Goal: Information Seeking & Learning: Learn about a topic

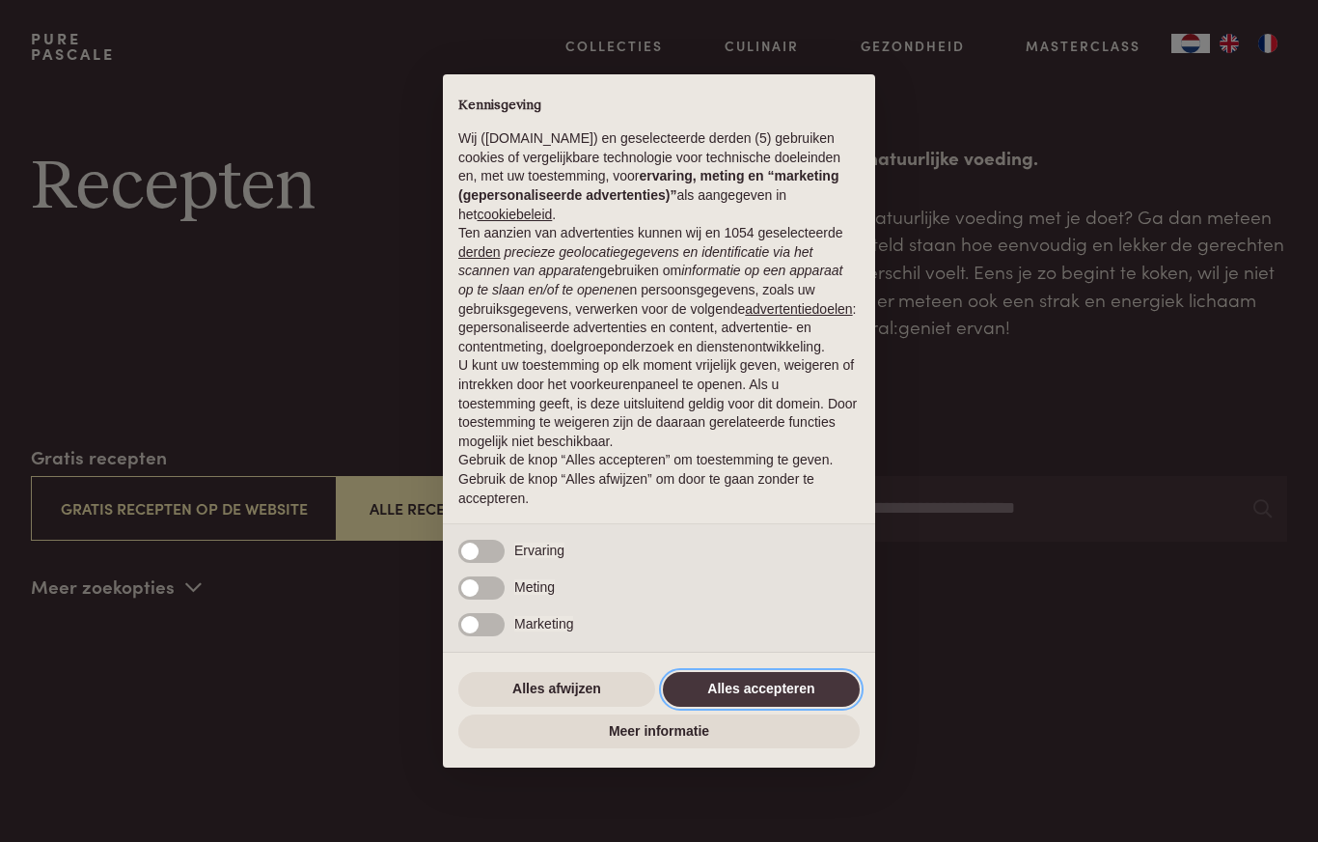
click at [783, 697] on button "Alles accepteren" at bounding box center [761, 689] width 197 height 35
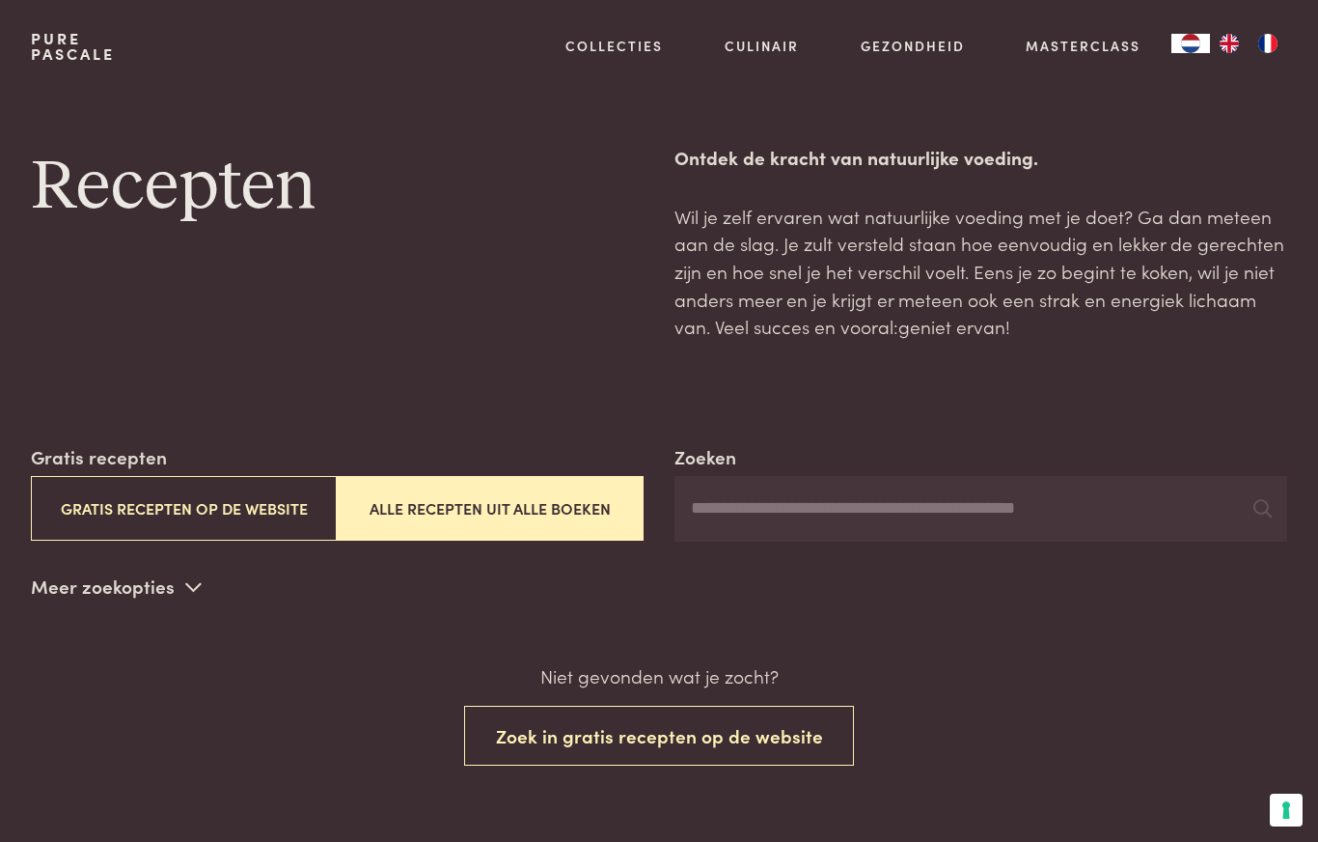
click at [631, 218] on link "Recepten" at bounding box center [714, 209] width 327 height 20
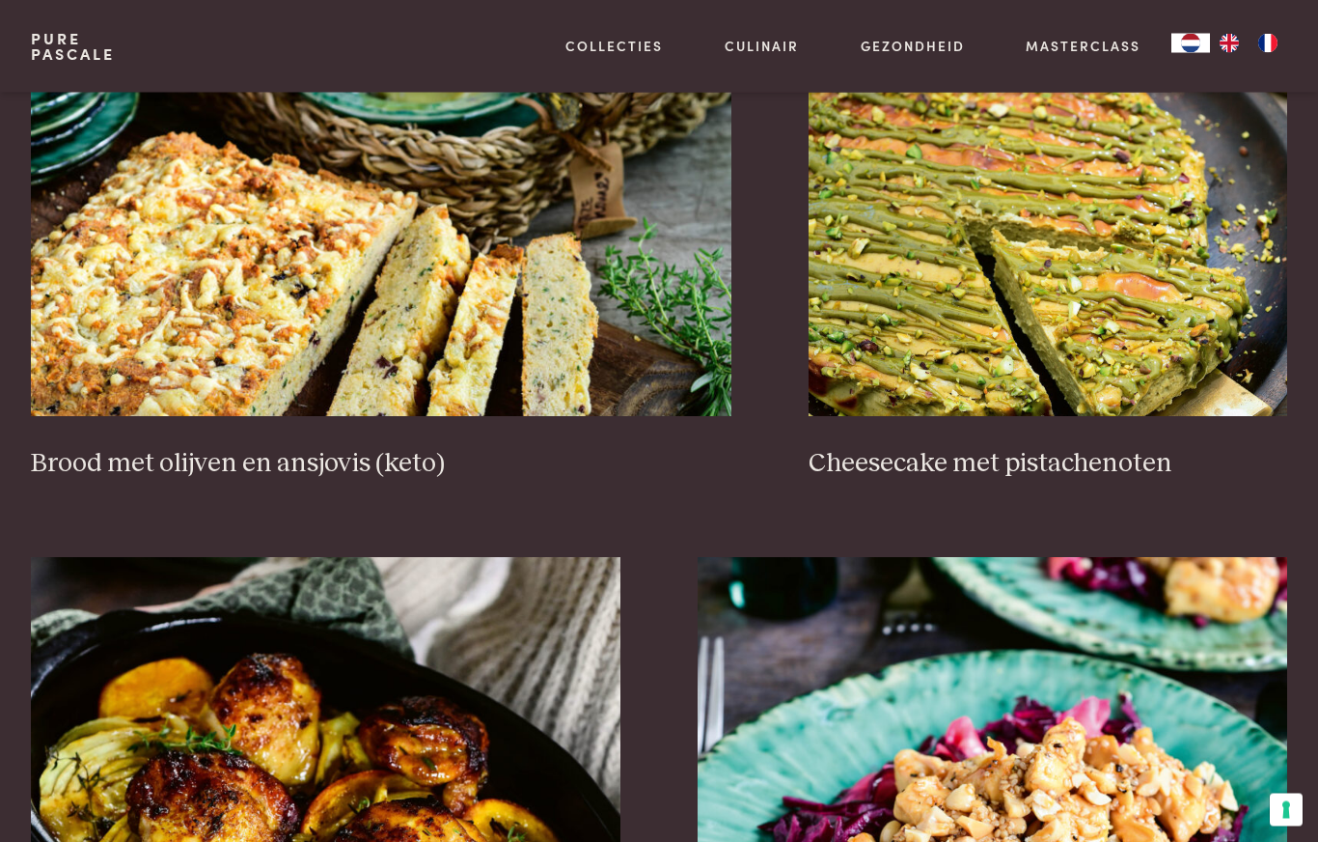
scroll to position [1720, 0]
click at [413, 460] on h3 "Brood met olijven en ansjovis (keto)" at bounding box center [381, 464] width 701 height 34
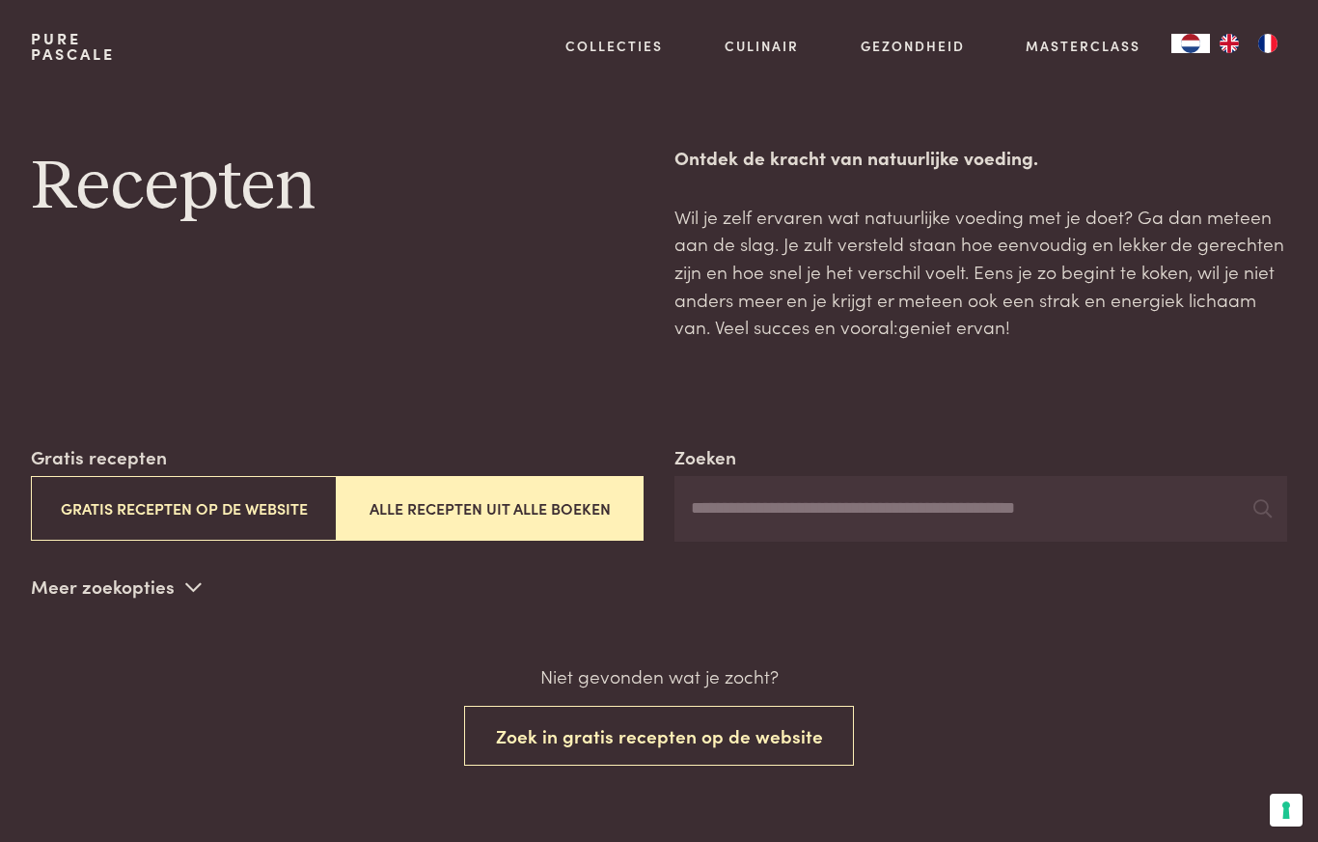
click at [982, 519] on input "Zoeken" at bounding box center [981, 509] width 613 height 66
type input "*"
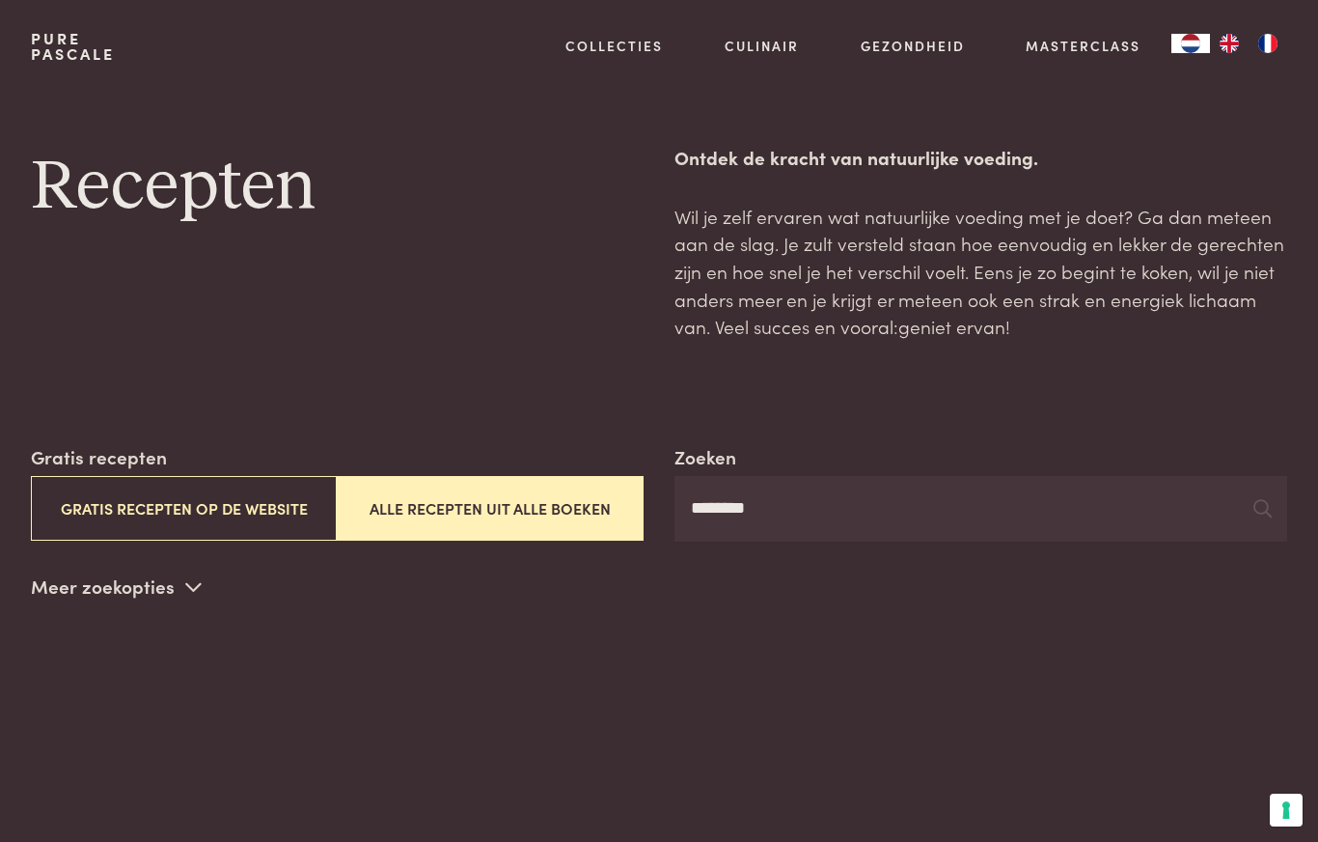
type input "********"
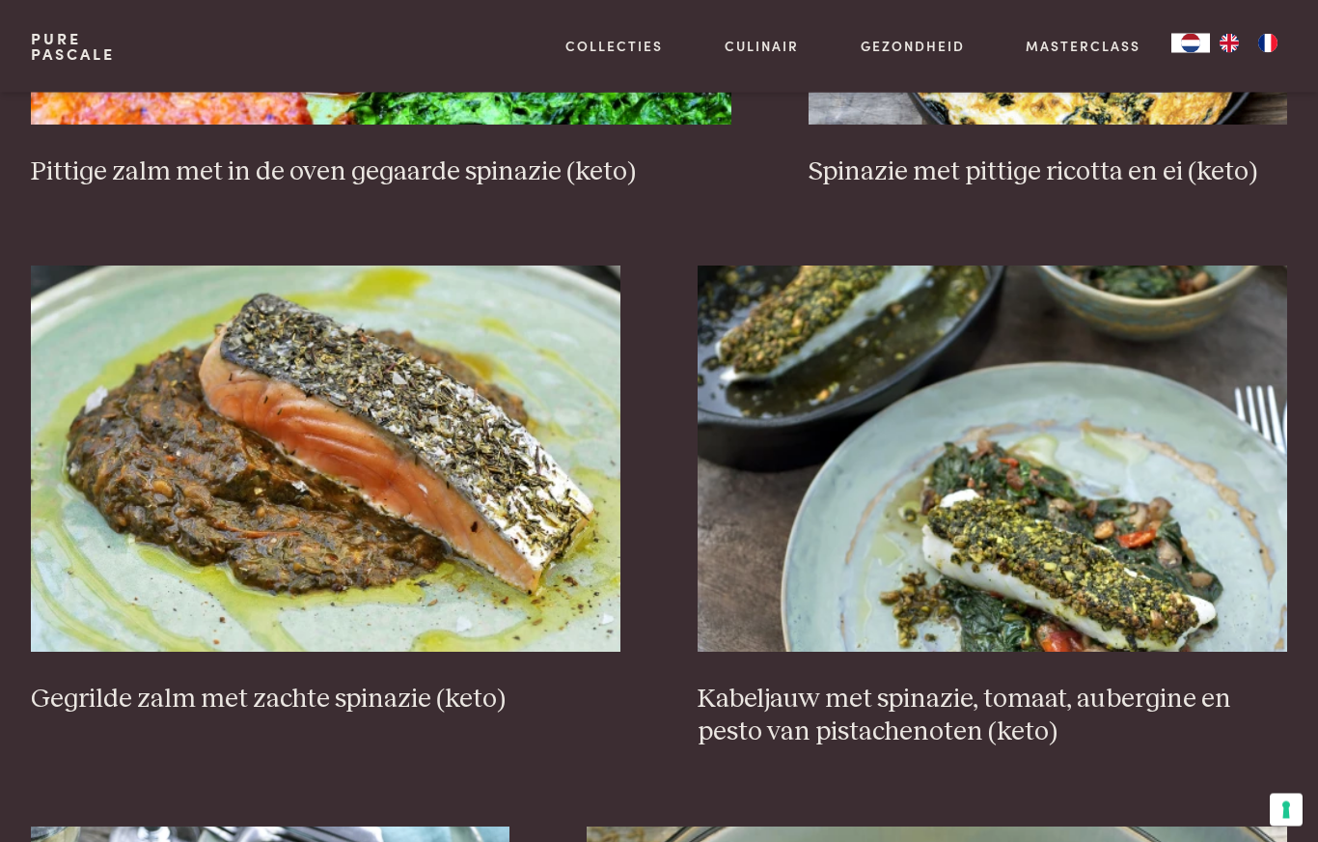
scroll to position [2012, 0]
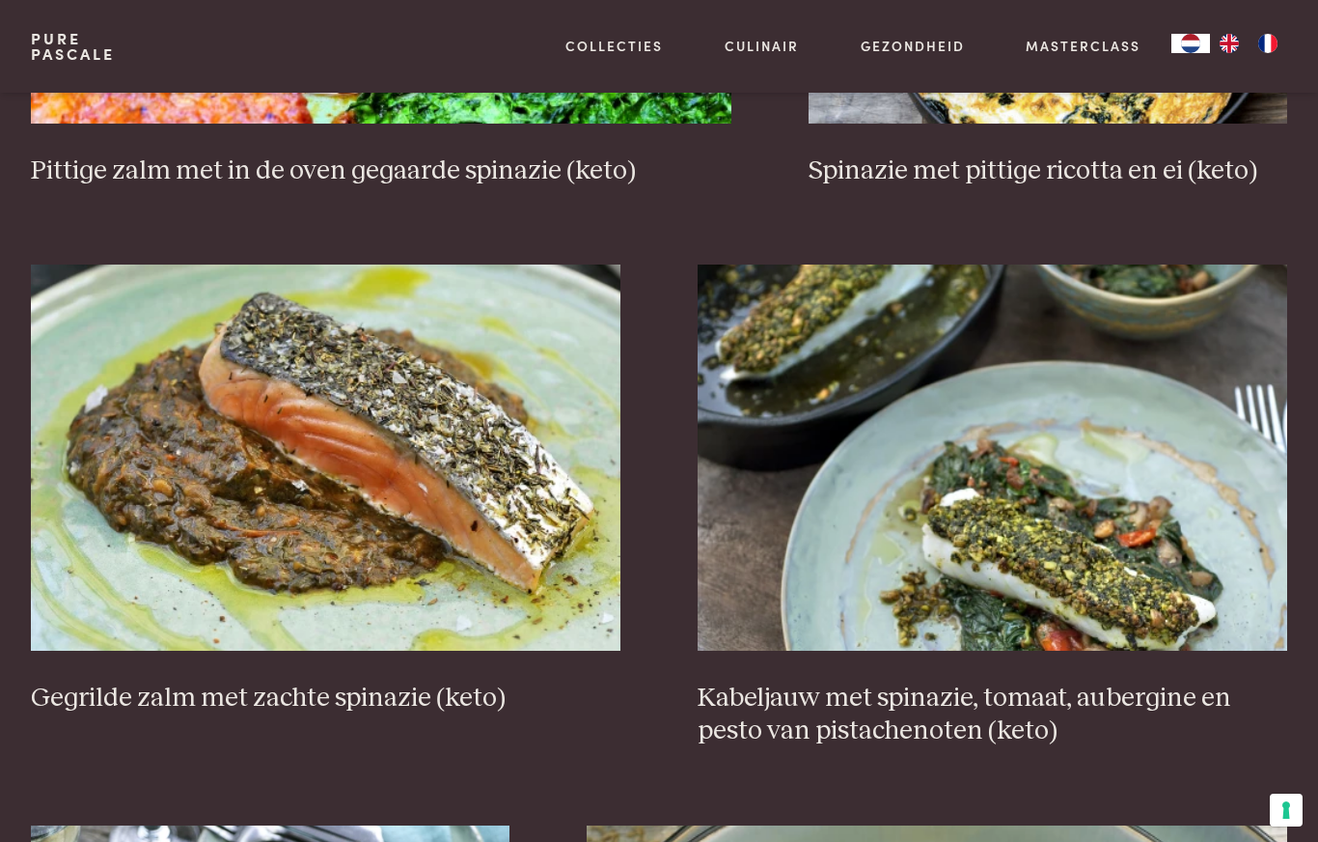
click at [1189, 505] on img at bounding box center [993, 457] width 590 height 386
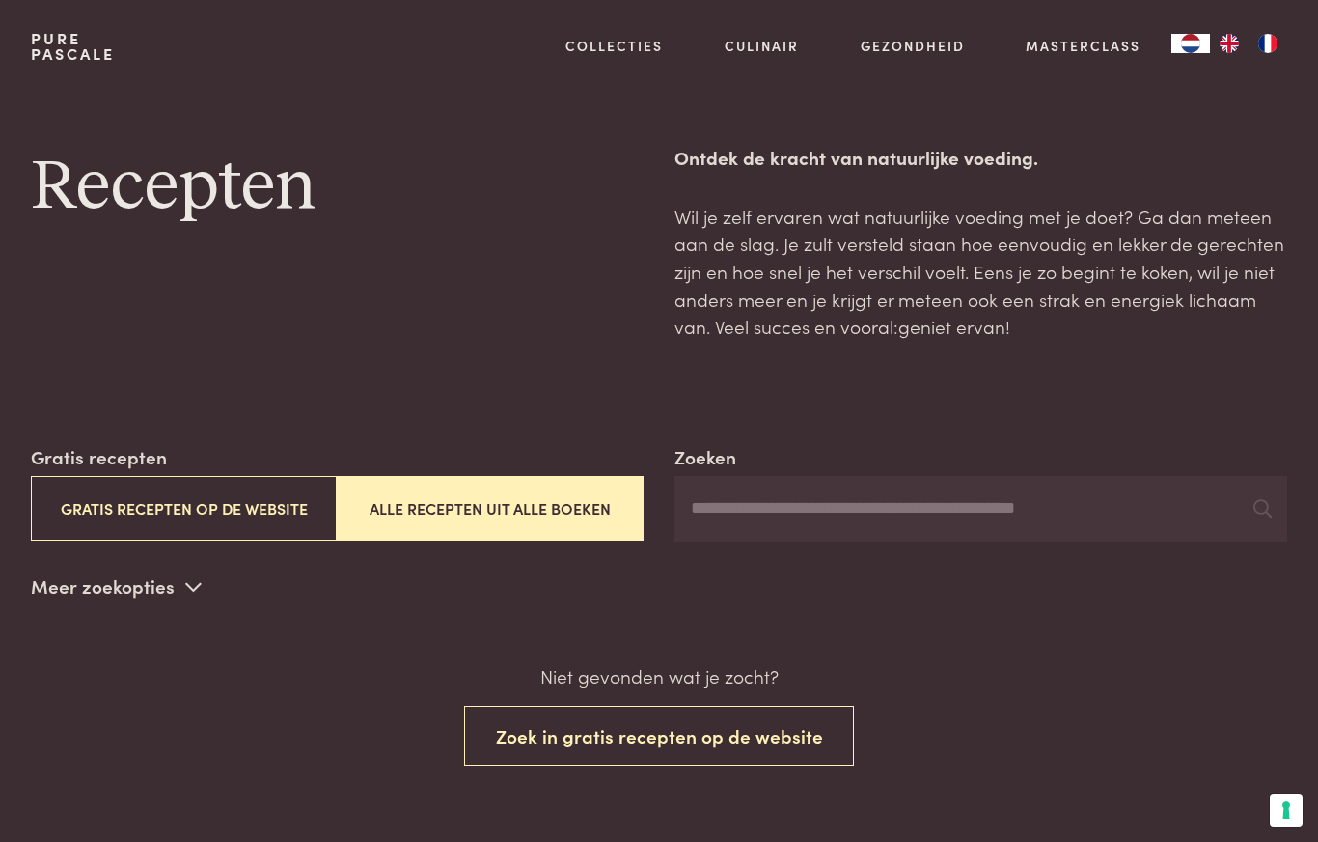
click at [785, 514] on input "Zoeken" at bounding box center [981, 509] width 613 height 66
click at [607, 519] on button "Alle recepten uit alle boeken" at bounding box center [490, 508] width 307 height 65
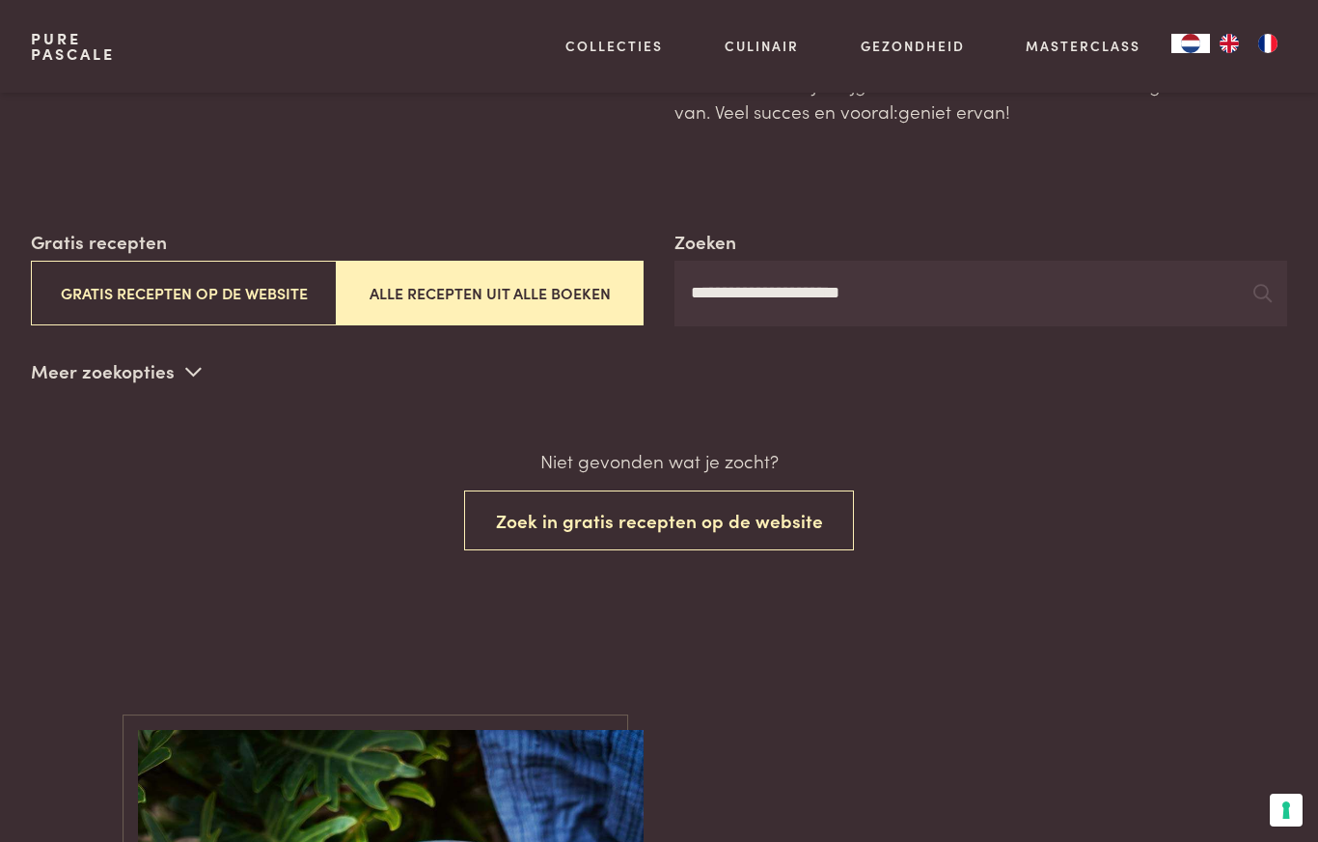
scroll to position [216, 0]
click at [897, 297] on input "**********" at bounding box center [981, 293] width 613 height 66
type input "**********"
click at [834, 521] on button "Zoek in gratis recepten op de website" at bounding box center [659, 519] width 391 height 61
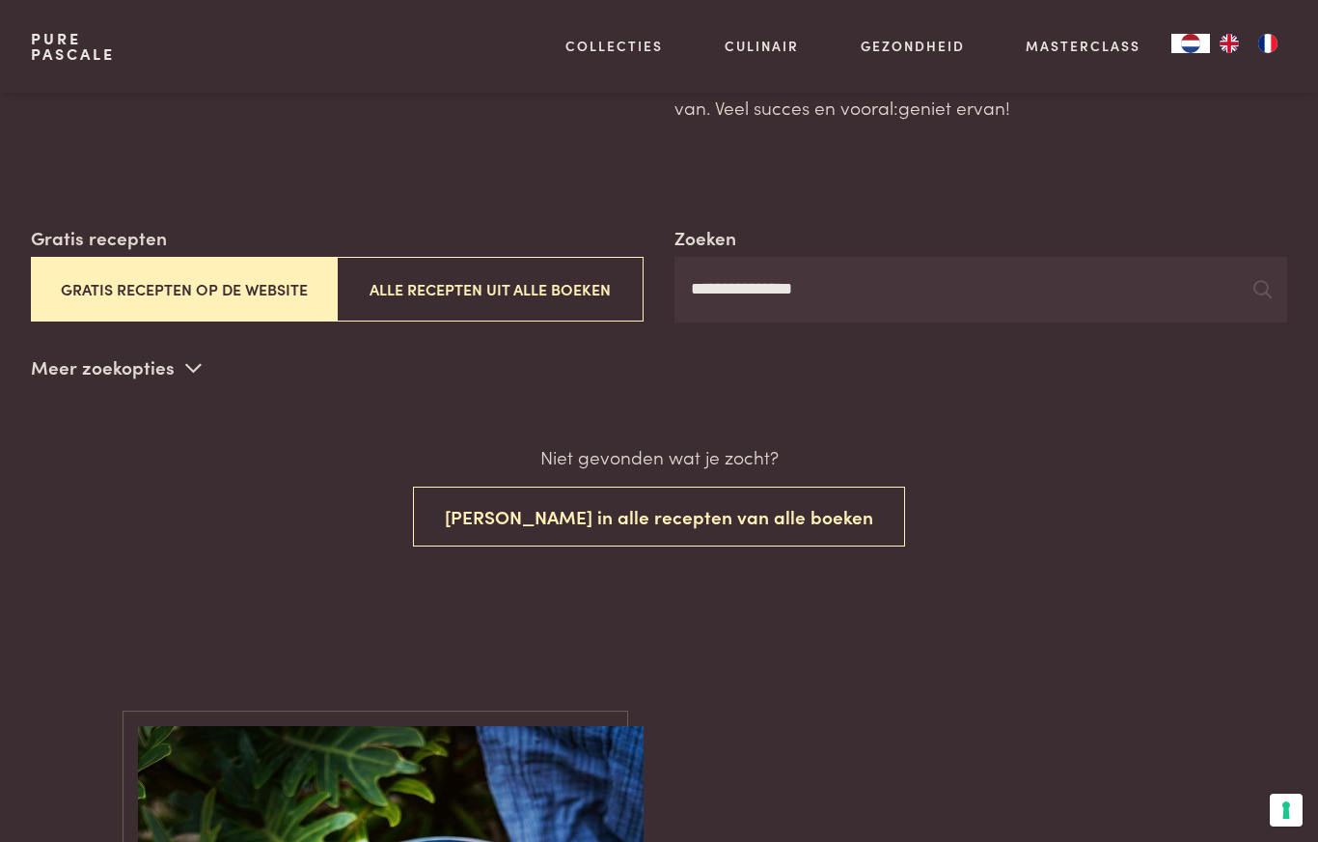
scroll to position [216, 0]
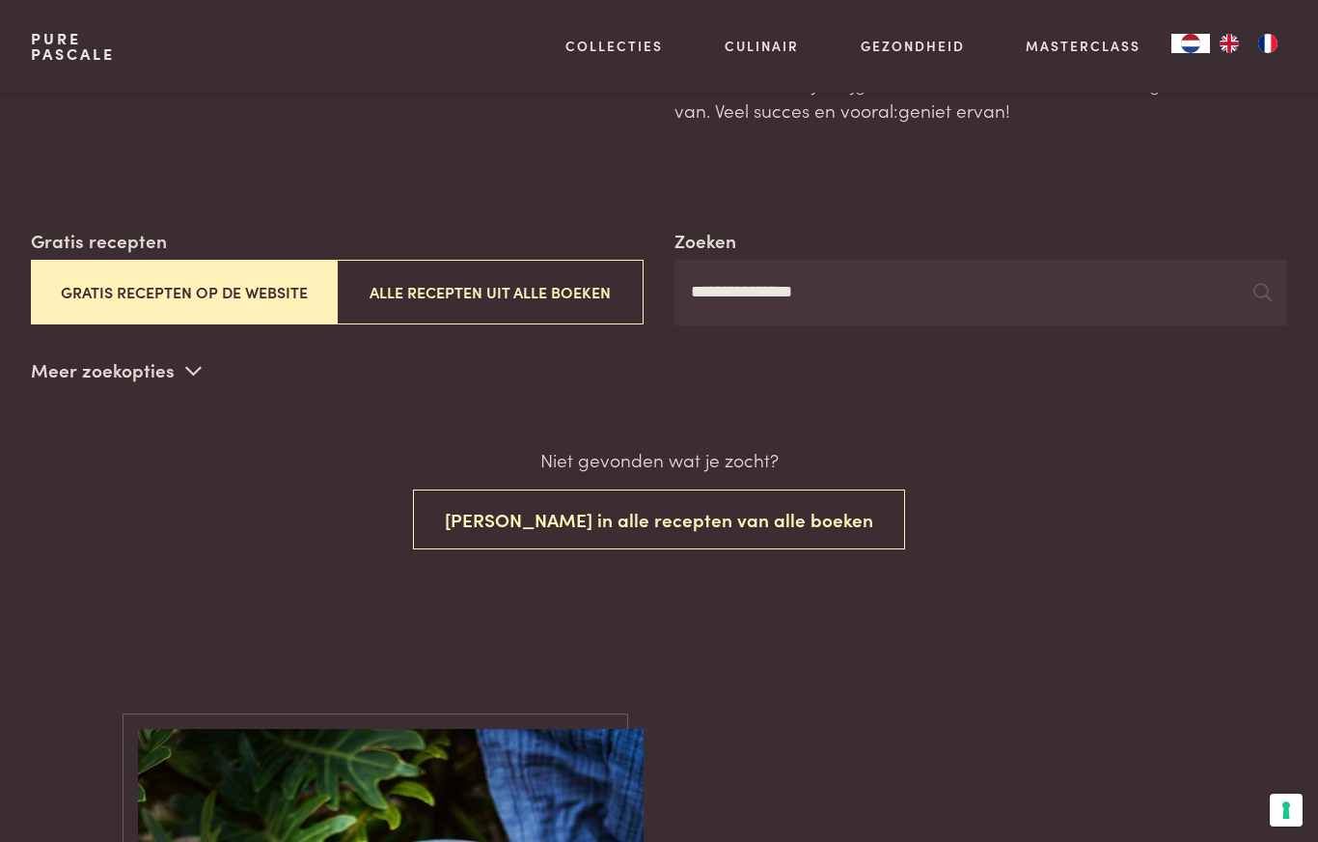
click at [828, 521] on button "Zoek in alle recepten van alle boeken" at bounding box center [659, 519] width 492 height 61
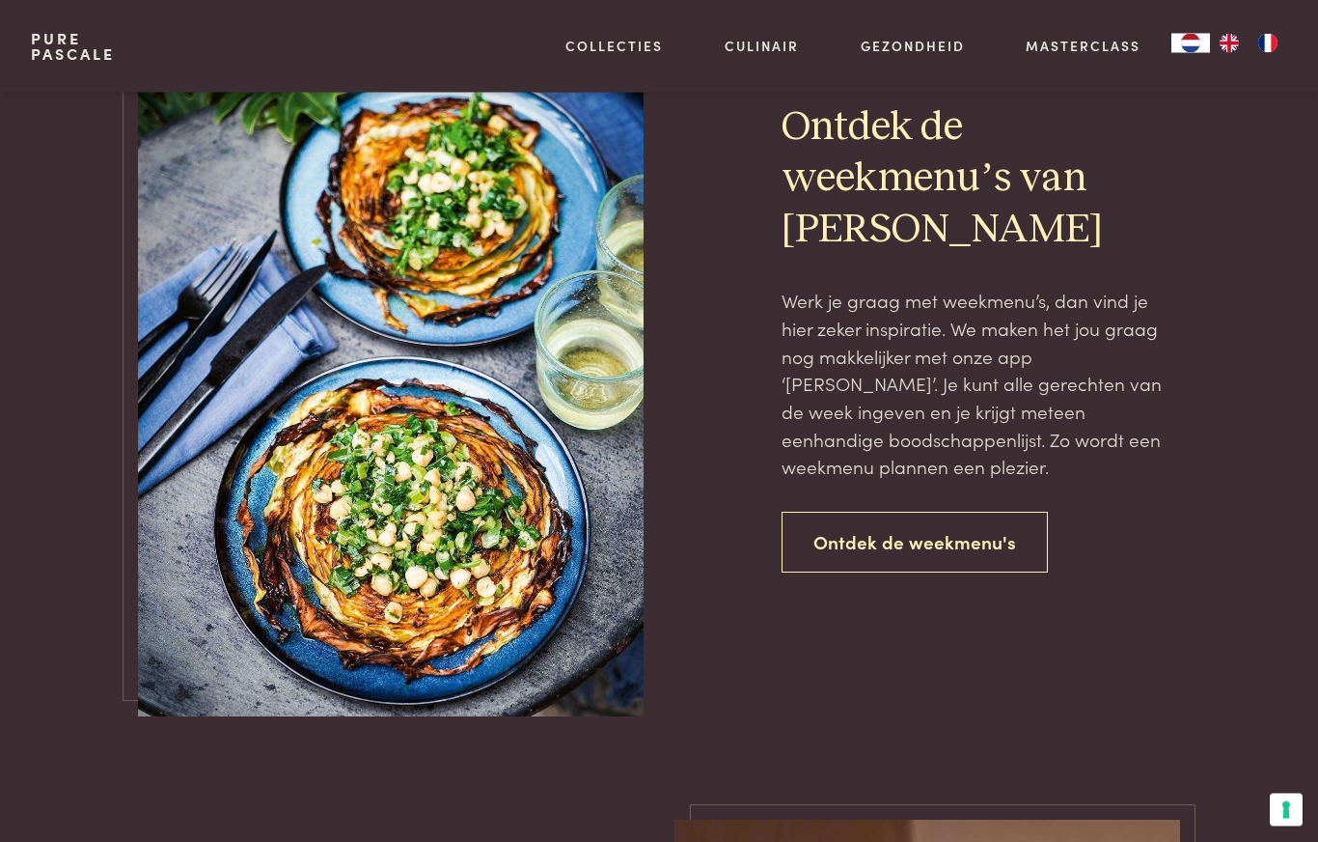
scroll to position [988, 0]
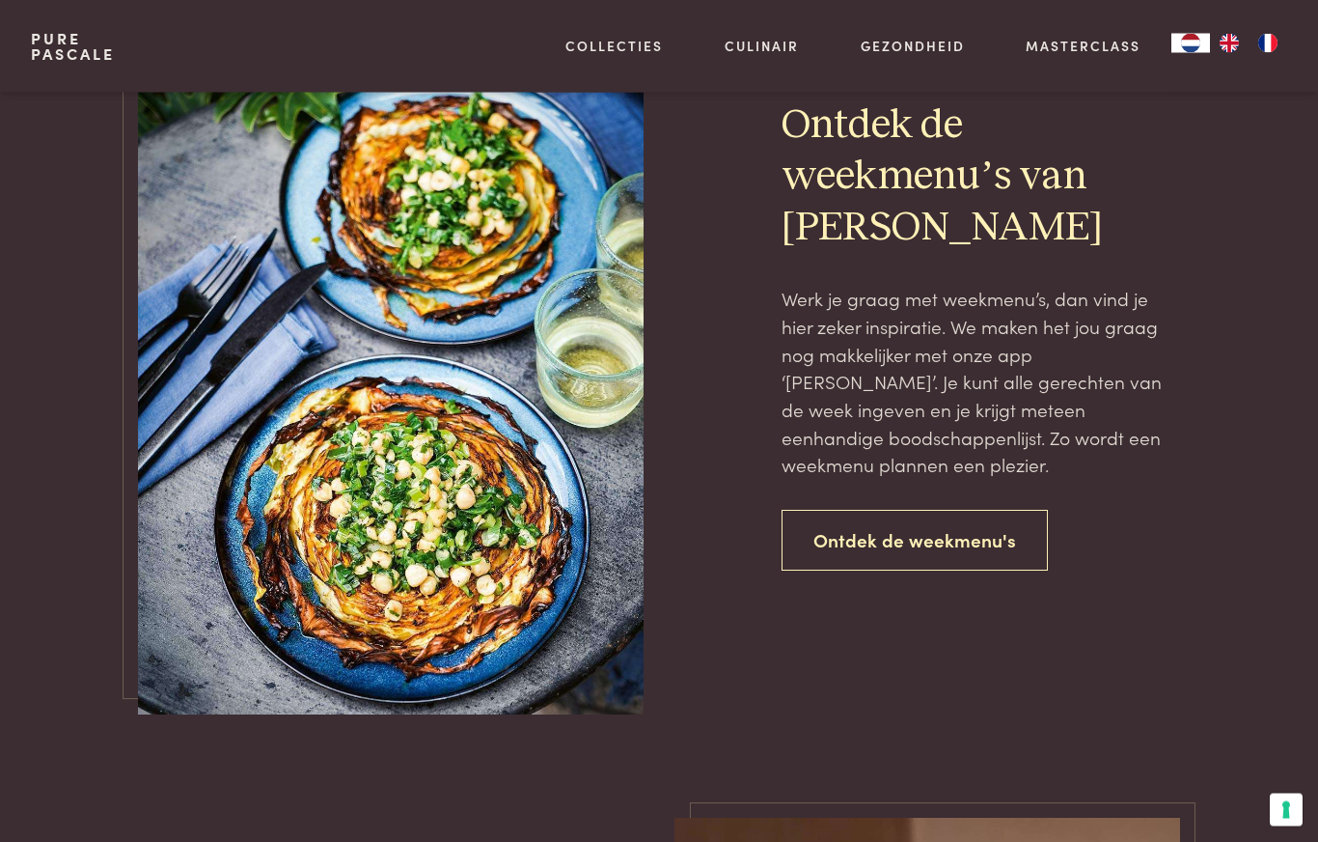
click at [1010, 537] on link "Ontdek de weekmenu's" at bounding box center [915, 541] width 266 height 61
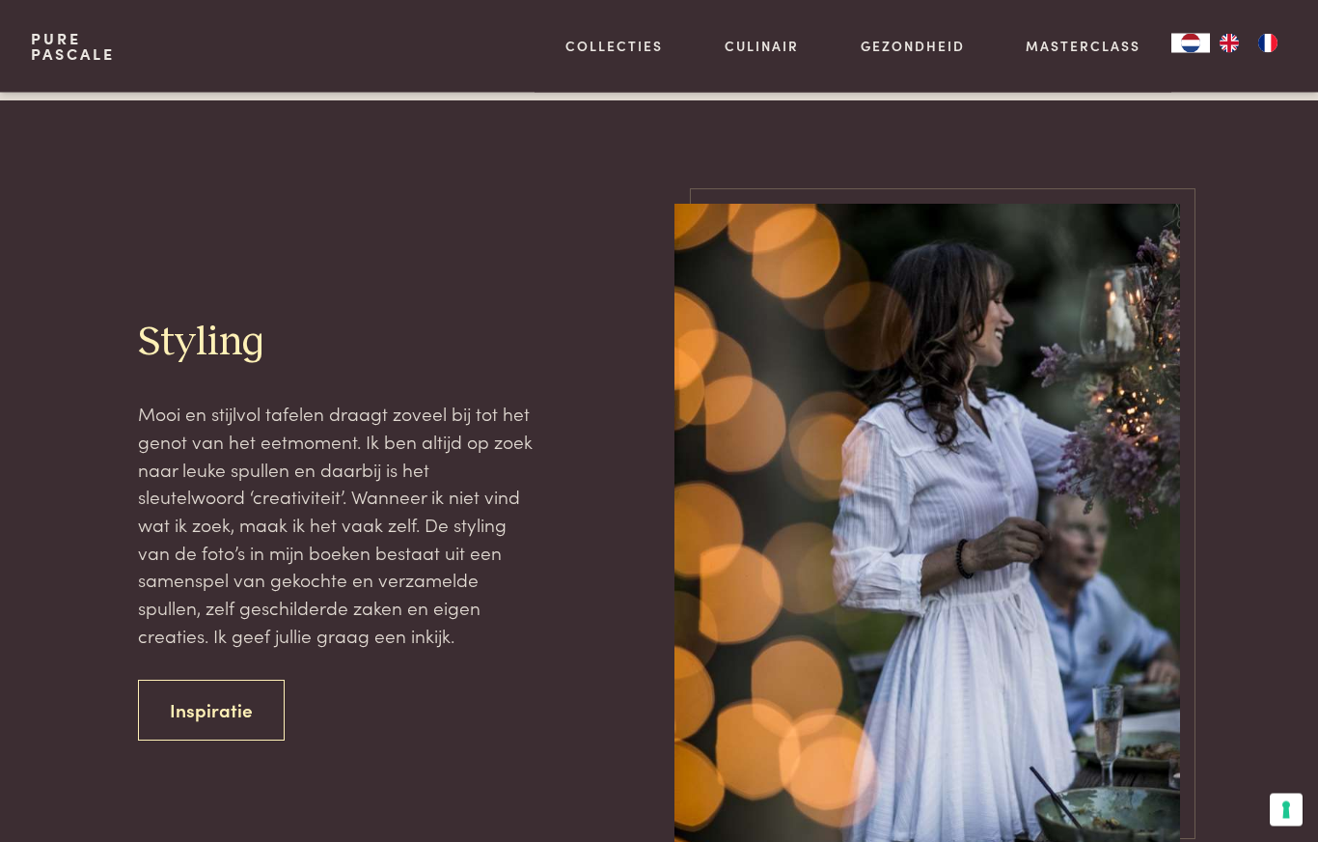
scroll to position [4241, 0]
